Goal: Information Seeking & Learning: Learn about a topic

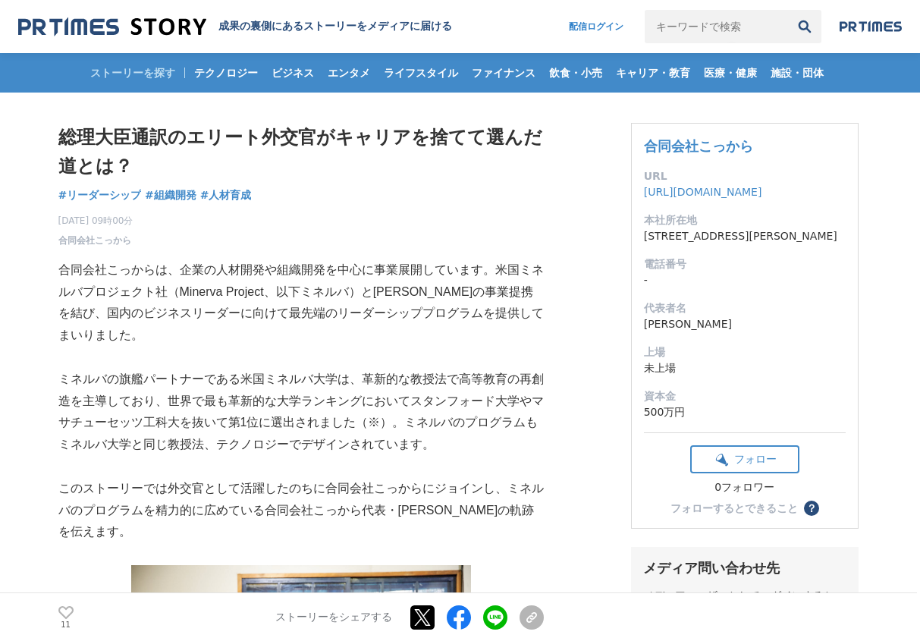
drag, startPoint x: 209, startPoint y: 340, endPoint x: 113, endPoint y: 302, distance: 103.2
click at [207, 340] on p "合同会社こっからは、企業の人材開発や組織開発を中心に事業展開しています。米国ミネルバプロジェクト社（Minerva Project、以下ミネルバ）と[PERS…" at bounding box center [300, 302] width 485 height 87
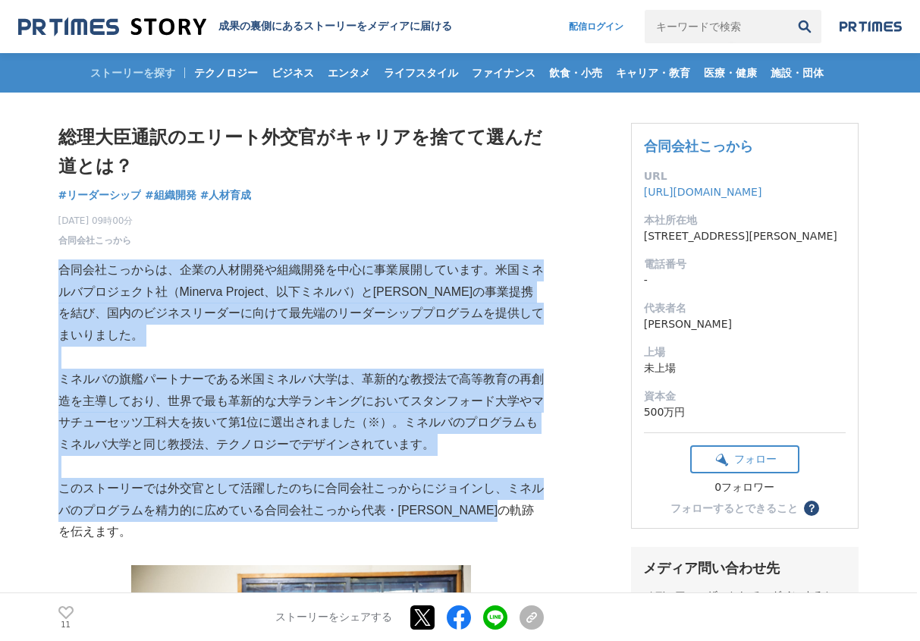
drag, startPoint x: 61, startPoint y: 269, endPoint x: 478, endPoint y: 539, distance: 497.3
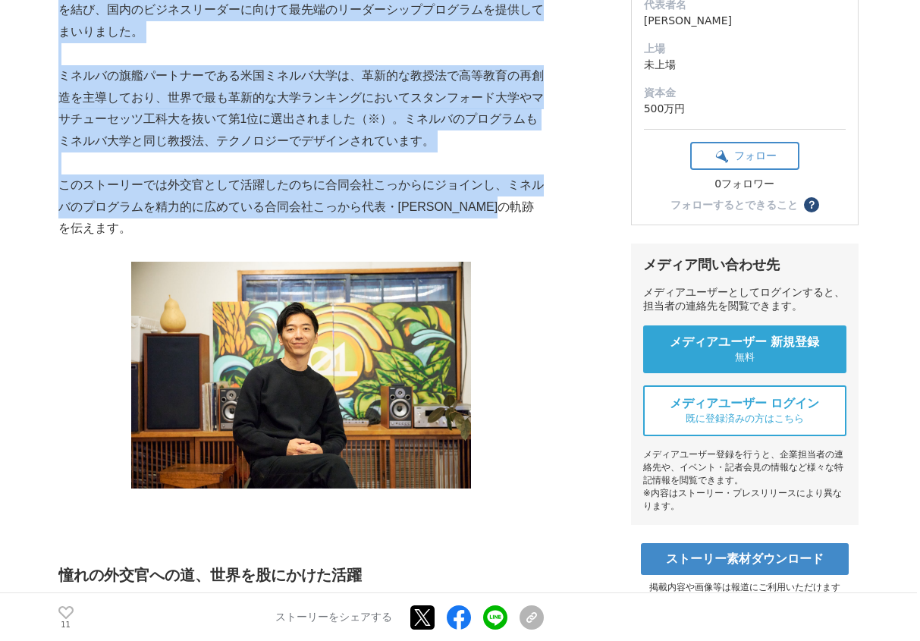
scroll to position [682, 0]
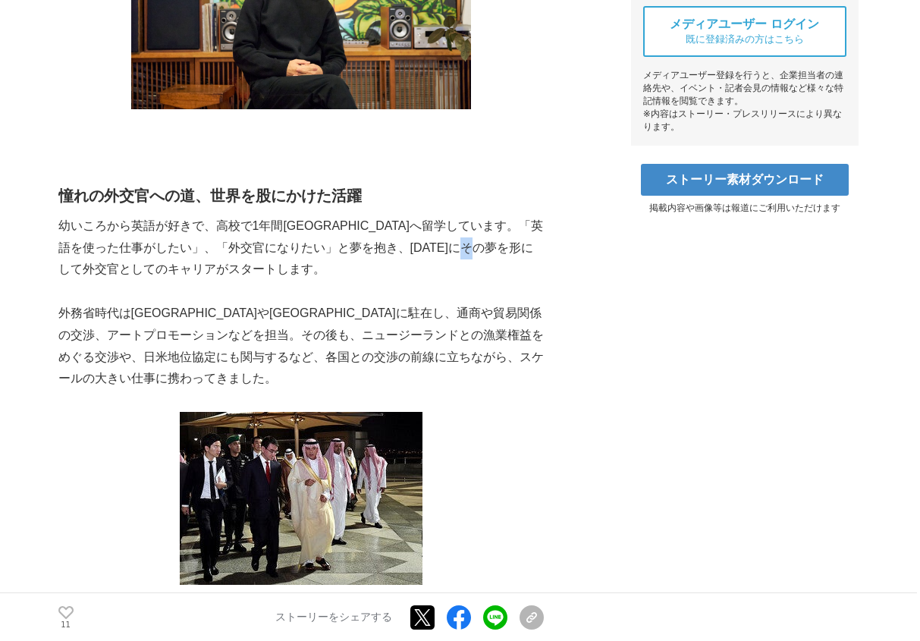
click at [62, 259] on p "幼いころから英語が好きで、高校で1年間[GEOGRAPHIC_DATA]へ留学しています。「英語を使った仕事がしたい」、「外交官になりたい」と夢を抱き、[DA…" at bounding box center [300, 247] width 485 height 65
drag, startPoint x: 62, startPoint y: 259, endPoint x: 57, endPoint y: 199, distance: 60.9
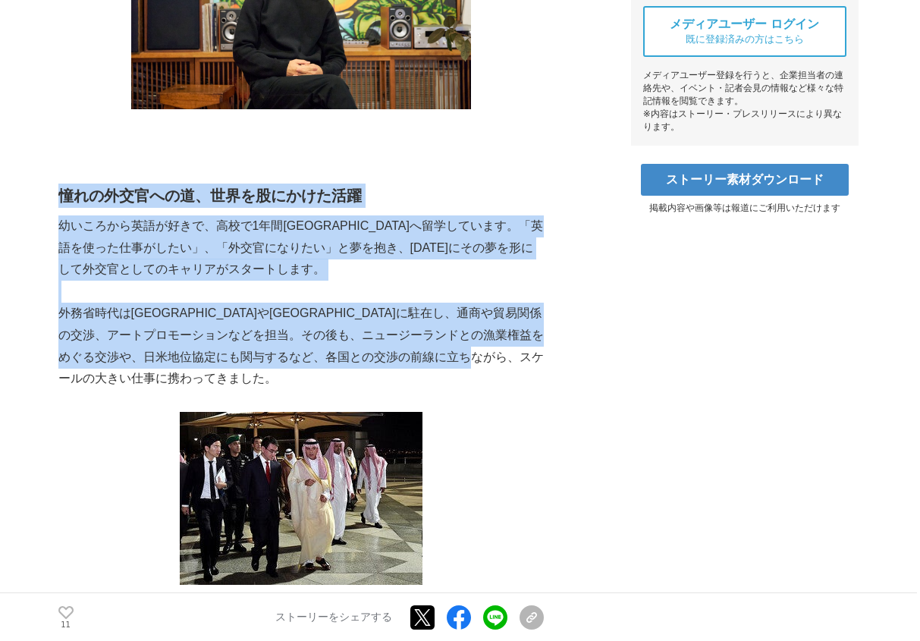
drag, startPoint x: 62, startPoint y: 193, endPoint x: 503, endPoint y: 387, distance: 481.0
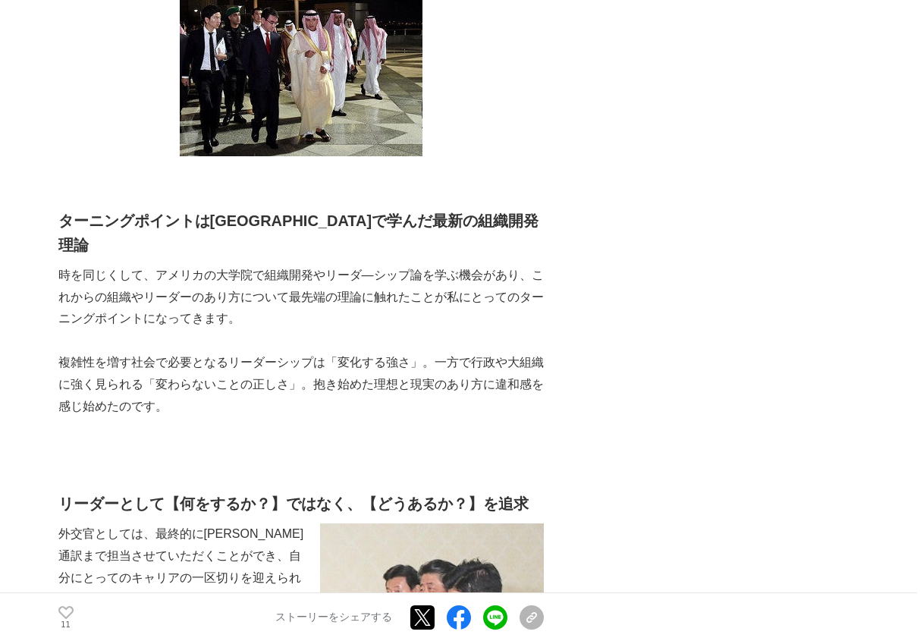
scroll to position [1137, 0]
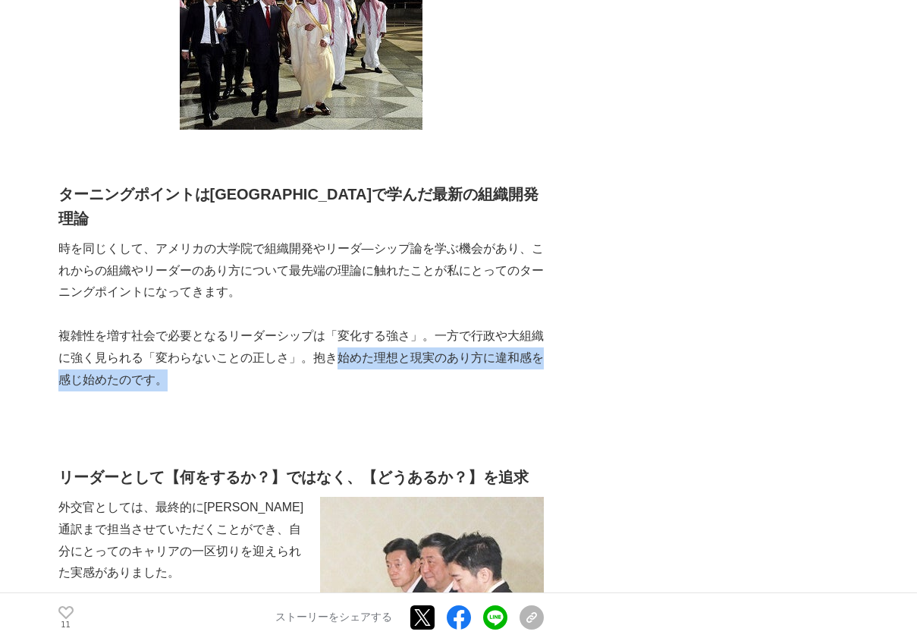
click at [331, 346] on p "複雑性を増す社会で必要となるリーダーシップは「変化する強さ」。一方で行政や大組織に強く見られる「変わらないことの正しさ」。抱き始めた理想と現実のあり方に違和感…" at bounding box center [300, 357] width 485 height 65
click at [182, 358] on p "複雑性を増す社会で必要となるリーダーシップは「変化する強さ」。一方で行政や大組織に強く見られる「変わらないことの正しさ」。抱き始めた理想と現実のあり方に違和感…" at bounding box center [300, 357] width 485 height 65
click at [175, 365] on p "複雑性を増す社会で必要となるリーダーシップは「変化する強さ」。一方で行政や大組織に強く見られる「変わらないことの正しさ」。抱き始めた理想と現実のあり方に違和感…" at bounding box center [300, 357] width 485 height 65
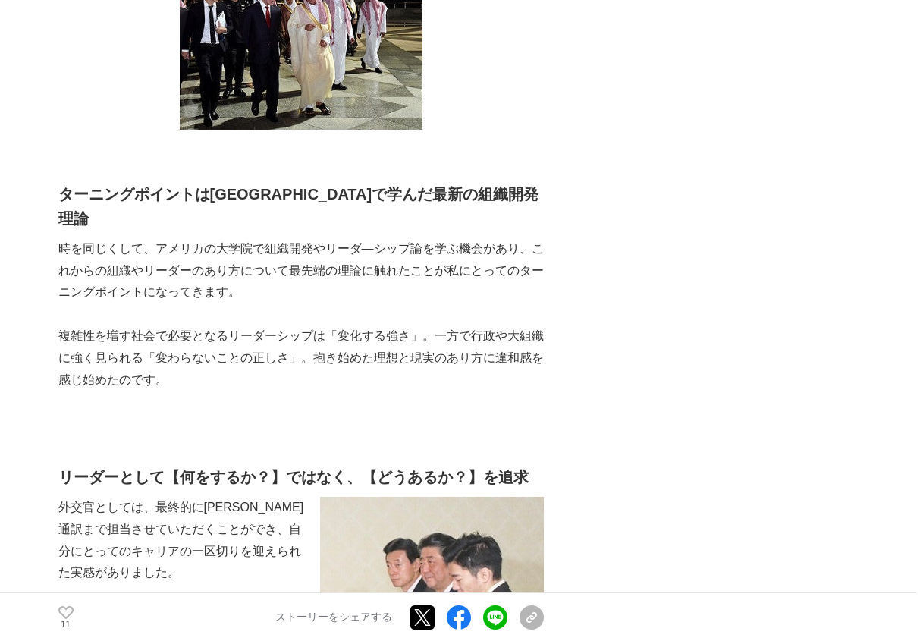
click at [94, 238] on p "時を同じくして、アメリカの大学院で組織開発やリーダ―シップ論を学ぶ機会があり、これからの組織やリーダーのあり方について最先端の理論に触れたことが私にとってのタ…" at bounding box center [300, 270] width 485 height 65
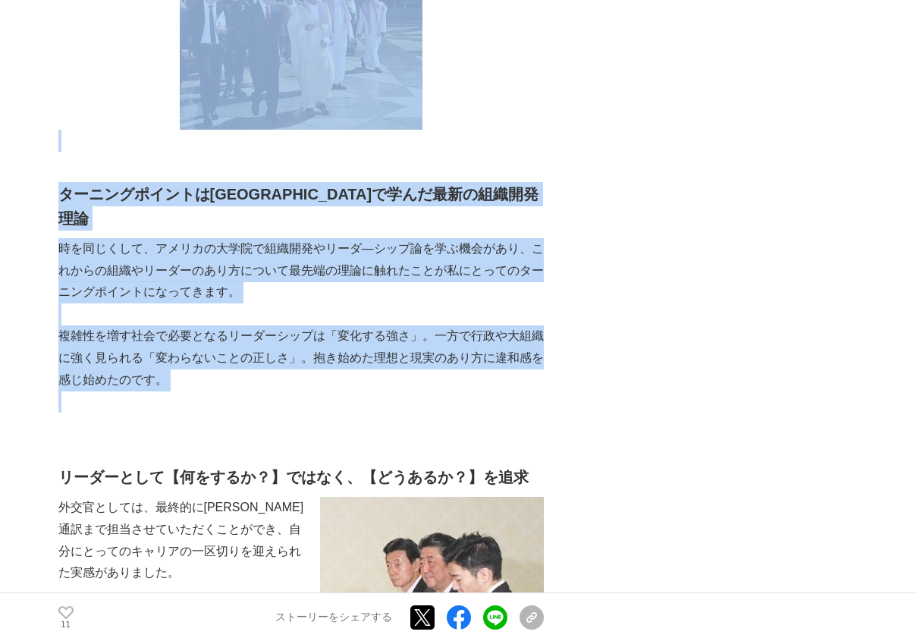
drag, startPoint x: 51, startPoint y: 190, endPoint x: 443, endPoint y: 376, distance: 434.7
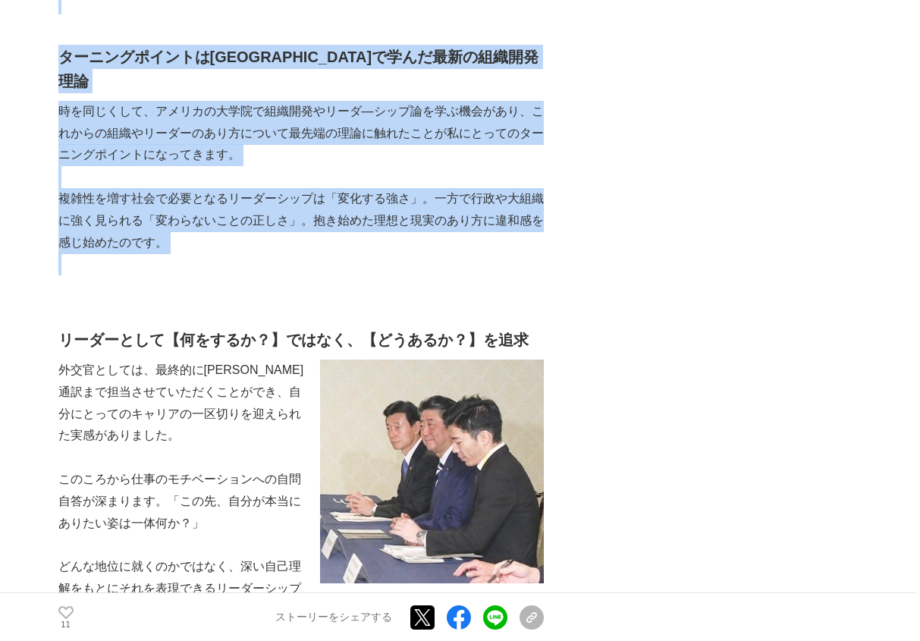
scroll to position [1592, 0]
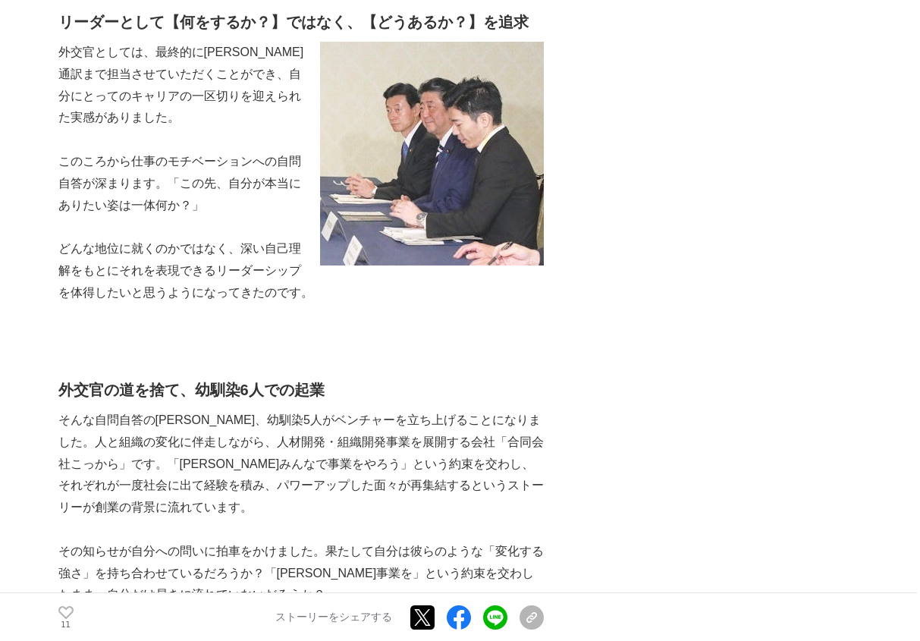
drag, startPoint x: 149, startPoint y: 347, endPoint x: 158, endPoint y: 346, distance: 9.1
click at [80, 378] on h2 "外交官の道を捨て、幼馴染6人での起業" at bounding box center [300, 390] width 485 height 24
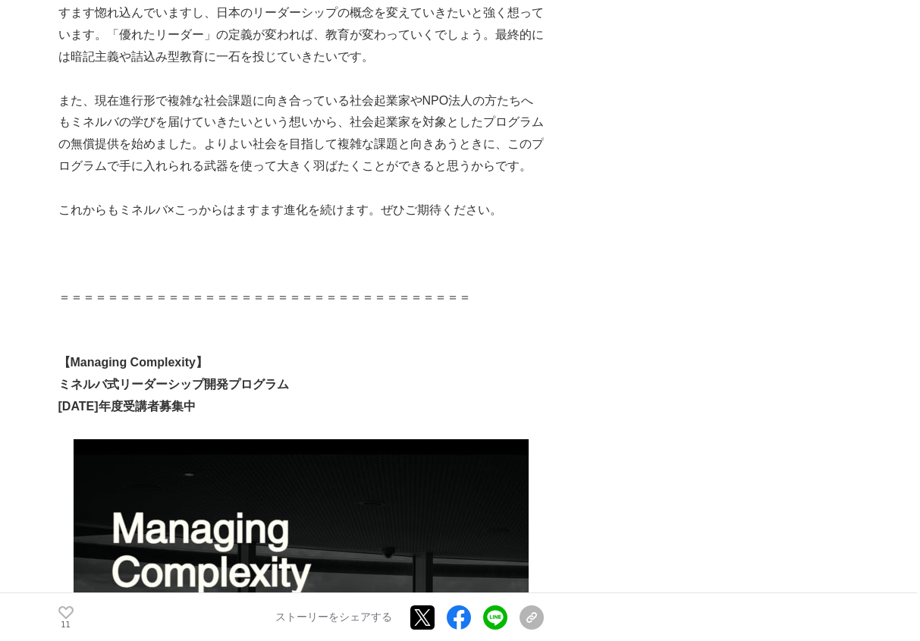
scroll to position [3487, 0]
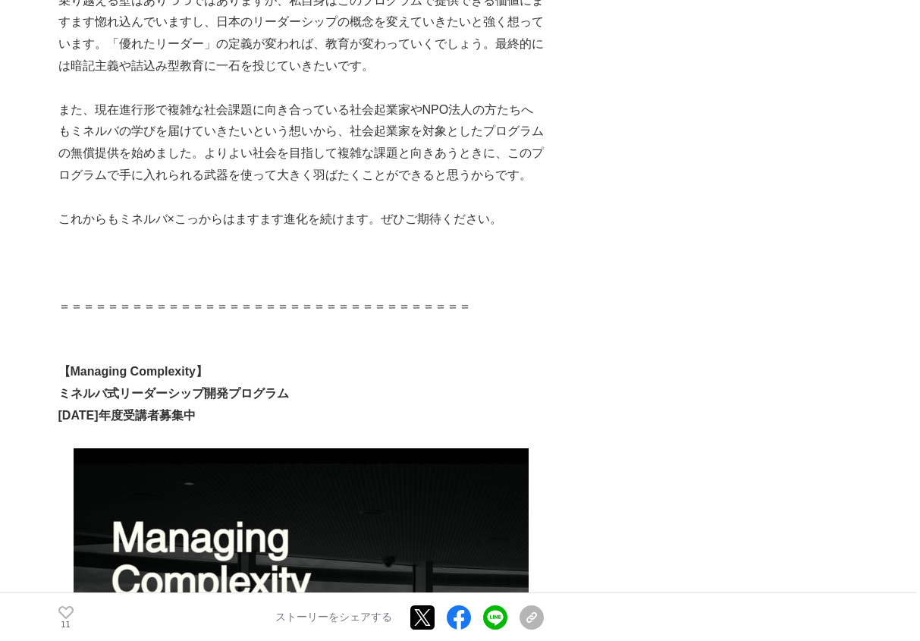
click at [409, 296] on p "＝＝＝＝＝＝＝＝＝＝＝＝＝＝＝＝＝＝＝＝＝＝＝＝＝＝＝＝＝＝＝＝＝＝" at bounding box center [300, 307] width 485 height 22
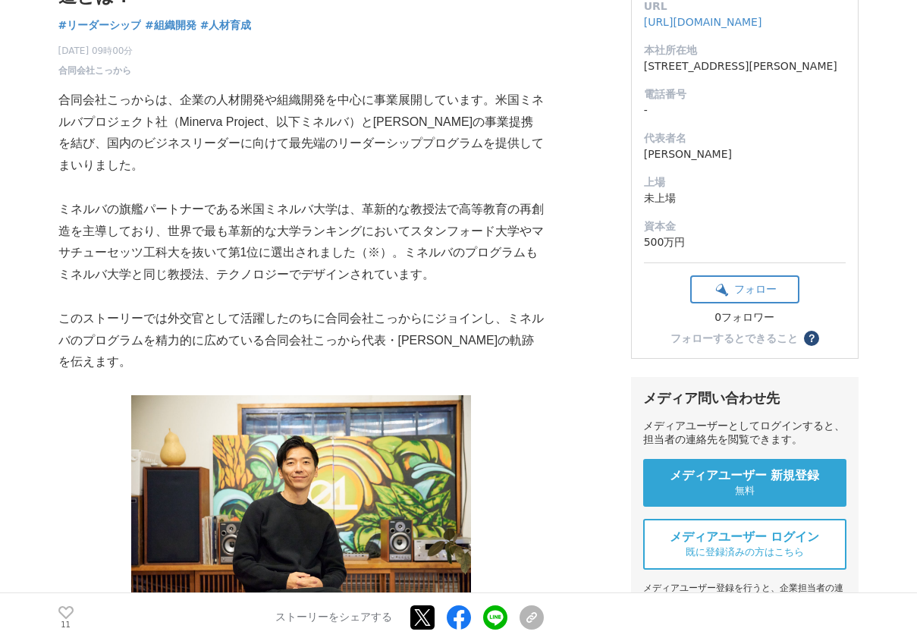
scroll to position [0, 0]
